Goal: Transaction & Acquisition: Purchase product/service

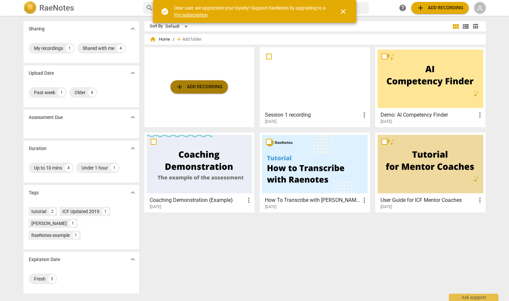
click at [215, 86] on span "add Add recording" at bounding box center [199, 87] width 47 height 8
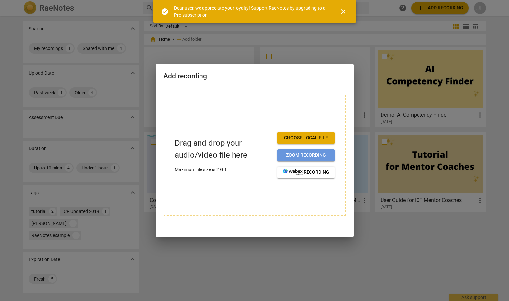
click at [305, 155] on span "Zoom recording" at bounding box center [306, 155] width 47 height 7
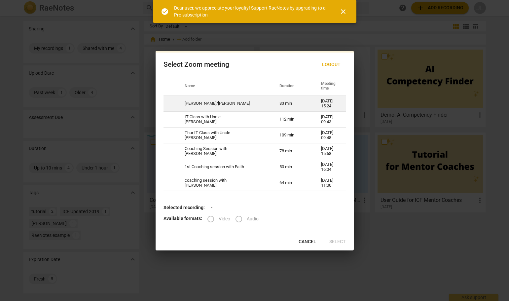
click at [203, 103] on td "Joan/Cornel" at bounding box center [224, 104] width 95 height 16
radio input "true"
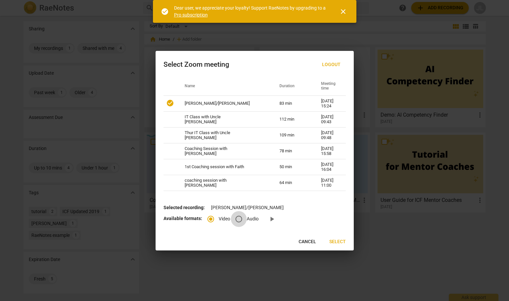
click at [241, 221] on input "Audio" at bounding box center [239, 219] width 16 height 16
radio input "true"
click at [339, 242] on span "Select" at bounding box center [338, 242] width 17 height 7
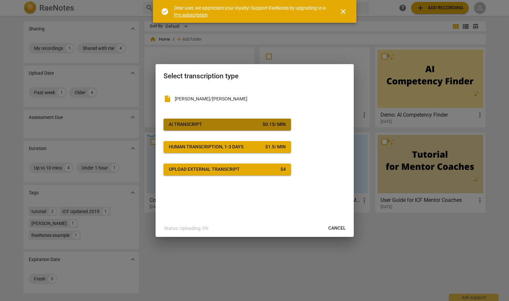
click at [218, 124] on span "AI Transcript $ 0.15 / min" at bounding box center [227, 124] width 117 height 7
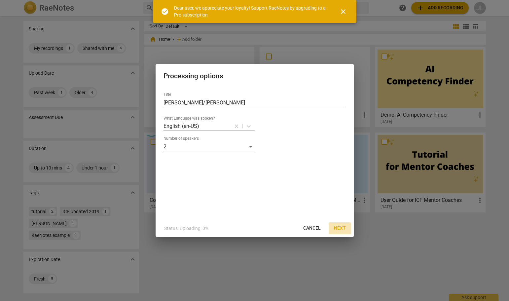
click at [343, 227] on span "Next" at bounding box center [340, 228] width 12 height 7
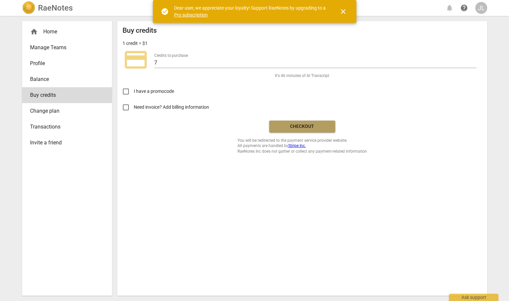
click at [313, 127] on span "Checkout" at bounding box center [303, 126] width 56 height 7
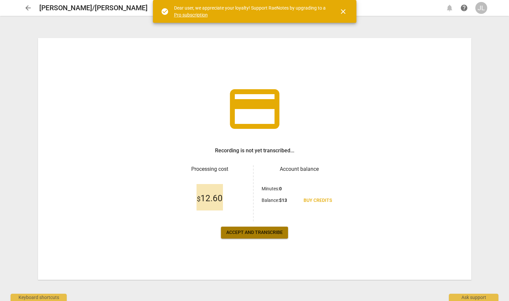
click at [275, 234] on span "Accept and transcribe" at bounding box center [254, 232] width 57 height 7
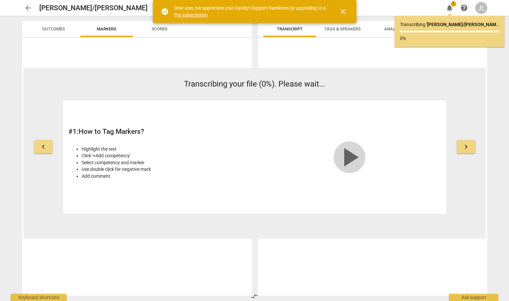
click at [357, 157] on span "play_arrow" at bounding box center [350, 157] width 32 height 32
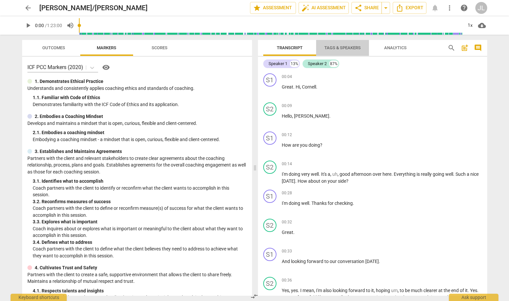
click at [345, 49] on span "Tags & Speakers" at bounding box center [343, 47] width 36 height 5
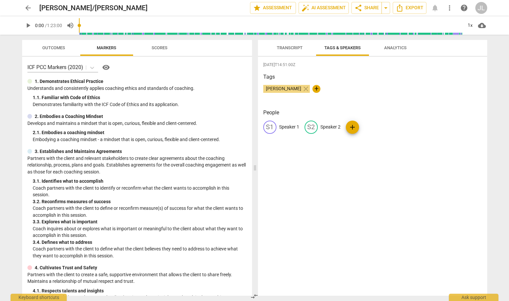
click at [272, 129] on div "S1" at bounding box center [269, 127] width 13 height 13
type input "Joan"
click at [377, 127] on p "Speaker 2" at bounding box center [374, 127] width 20 height 7
type input "Cornel"
click at [345, 150] on div "2025-09-12T14:51:00Z Tags Joan Leteipa close + People JO Joan edit Cornel delet…" at bounding box center [372, 176] width 229 height 239
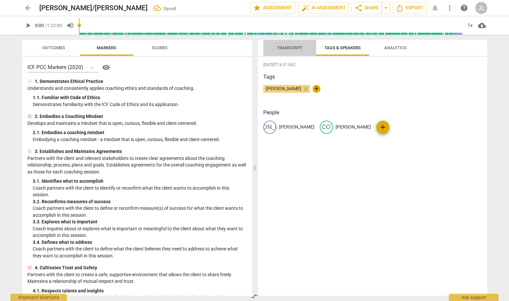
click at [289, 45] on span "Transcript" at bounding box center [290, 47] width 26 height 5
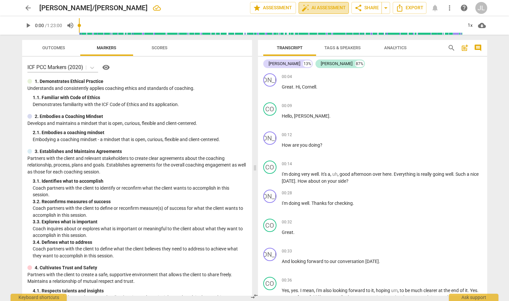
click at [331, 8] on span "auto_fix_high AI Assessment" at bounding box center [324, 8] width 44 height 8
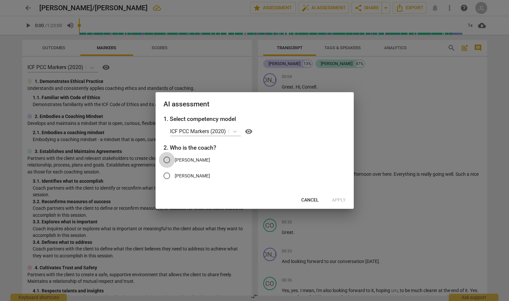
click at [167, 159] on input "Joan" at bounding box center [167, 160] width 16 height 16
radio input "true"
click at [339, 201] on span "Apply" at bounding box center [339, 200] width 14 height 7
